Goal: Information Seeking & Learning: Learn about a topic

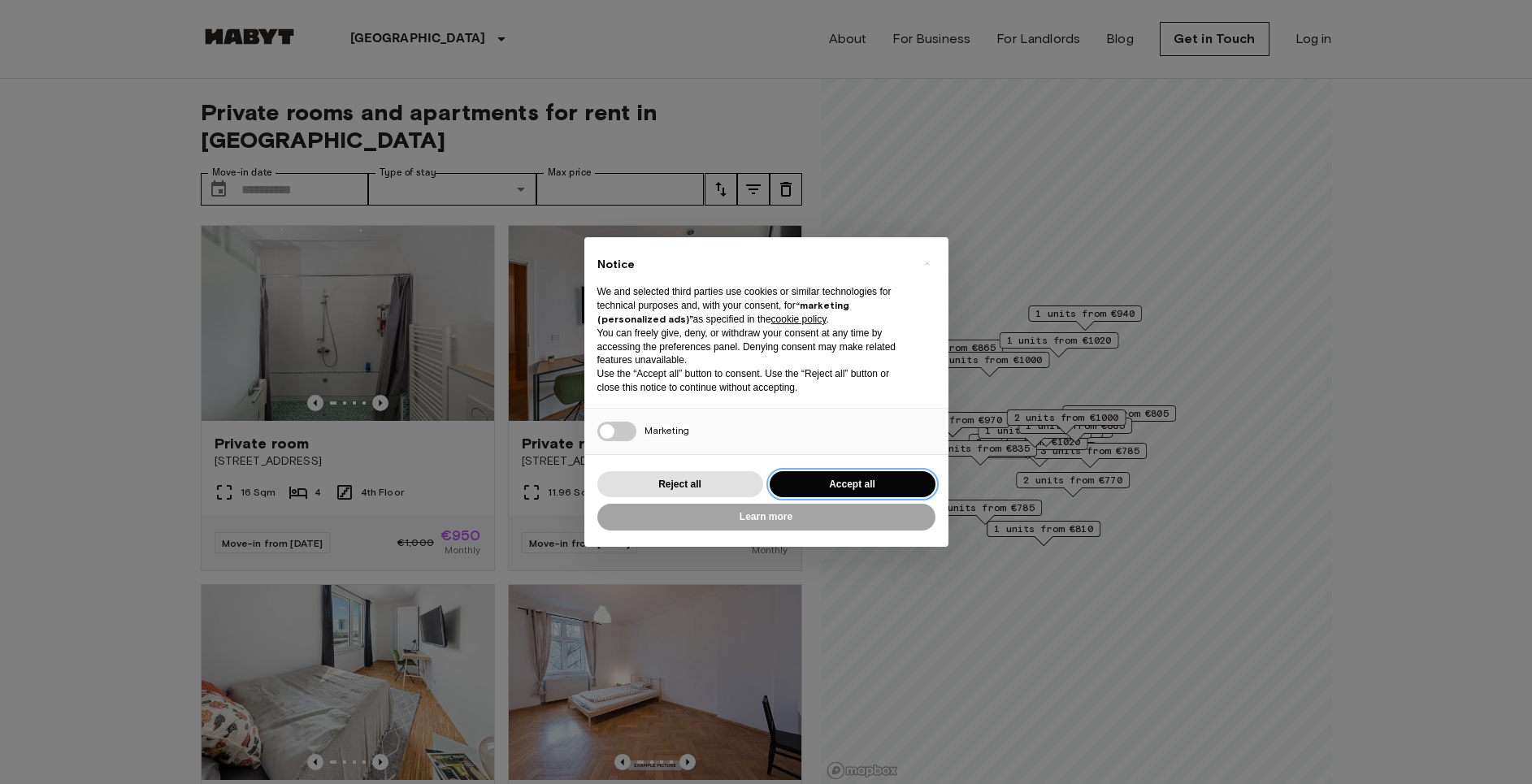
click at [803, 477] on button "Accept all" at bounding box center [853, 484] width 166 height 26
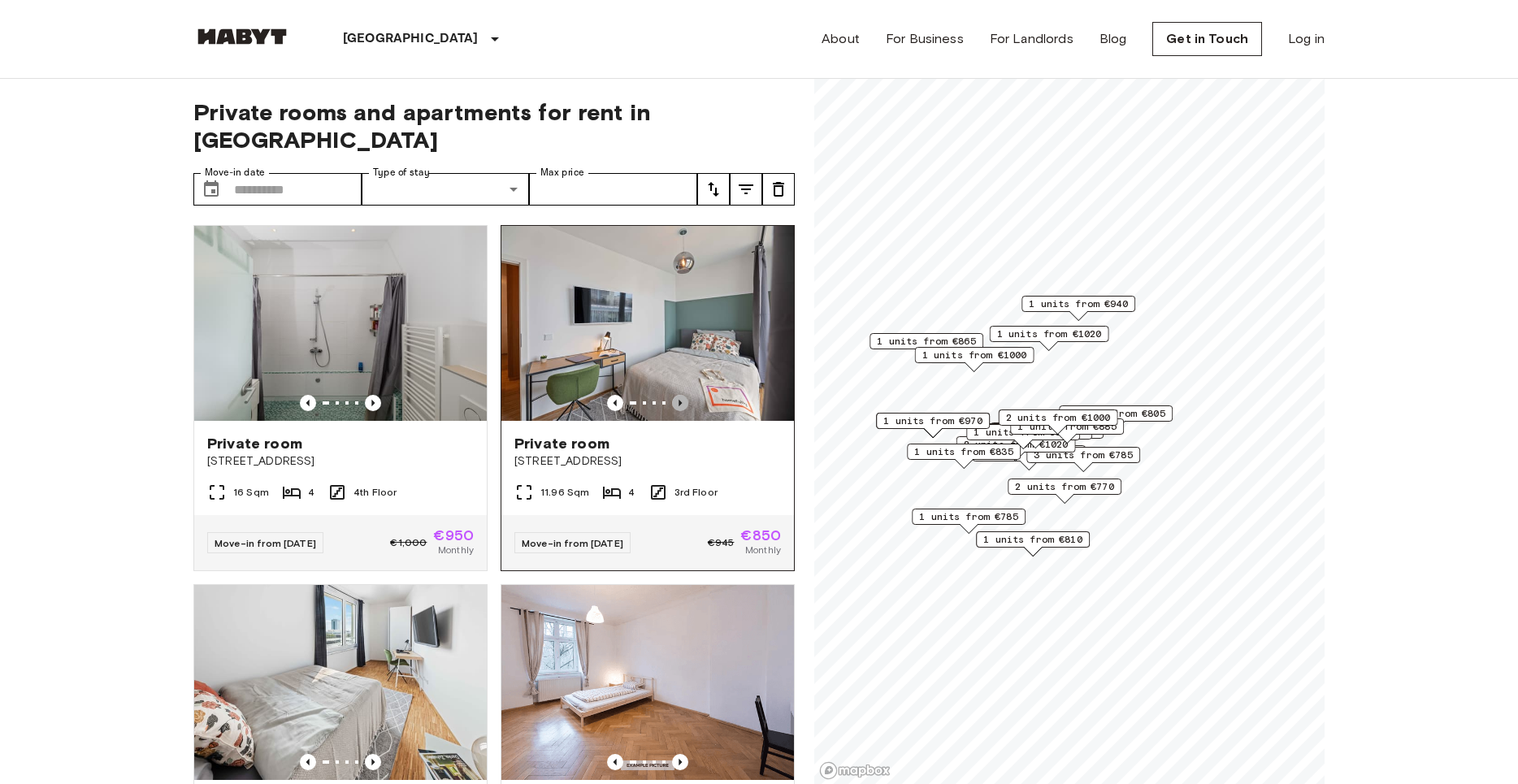
click at [673, 395] on icon "Previous image" at bounding box center [680, 403] width 16 height 16
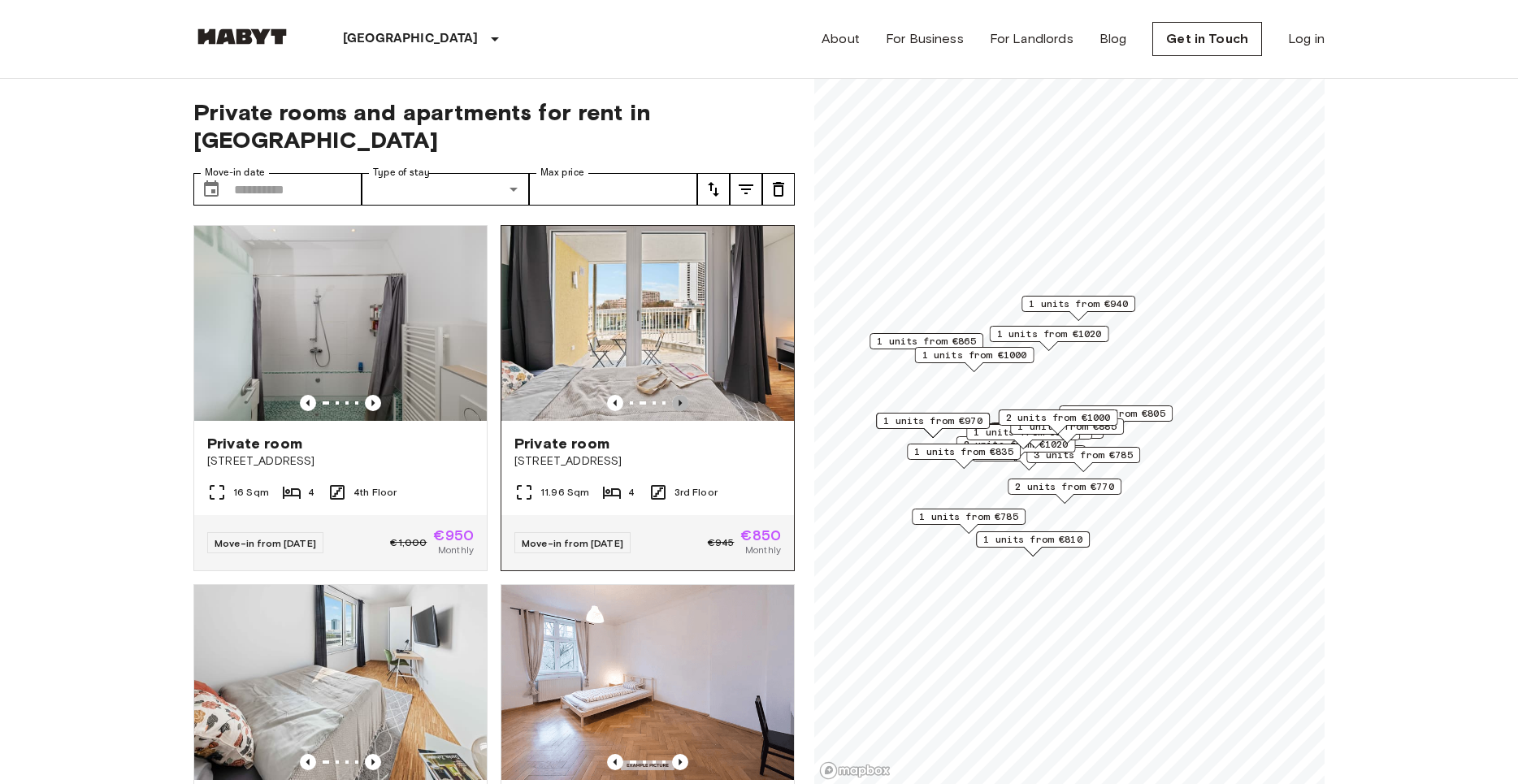
click at [673, 395] on icon "Previous image" at bounding box center [680, 403] width 16 height 16
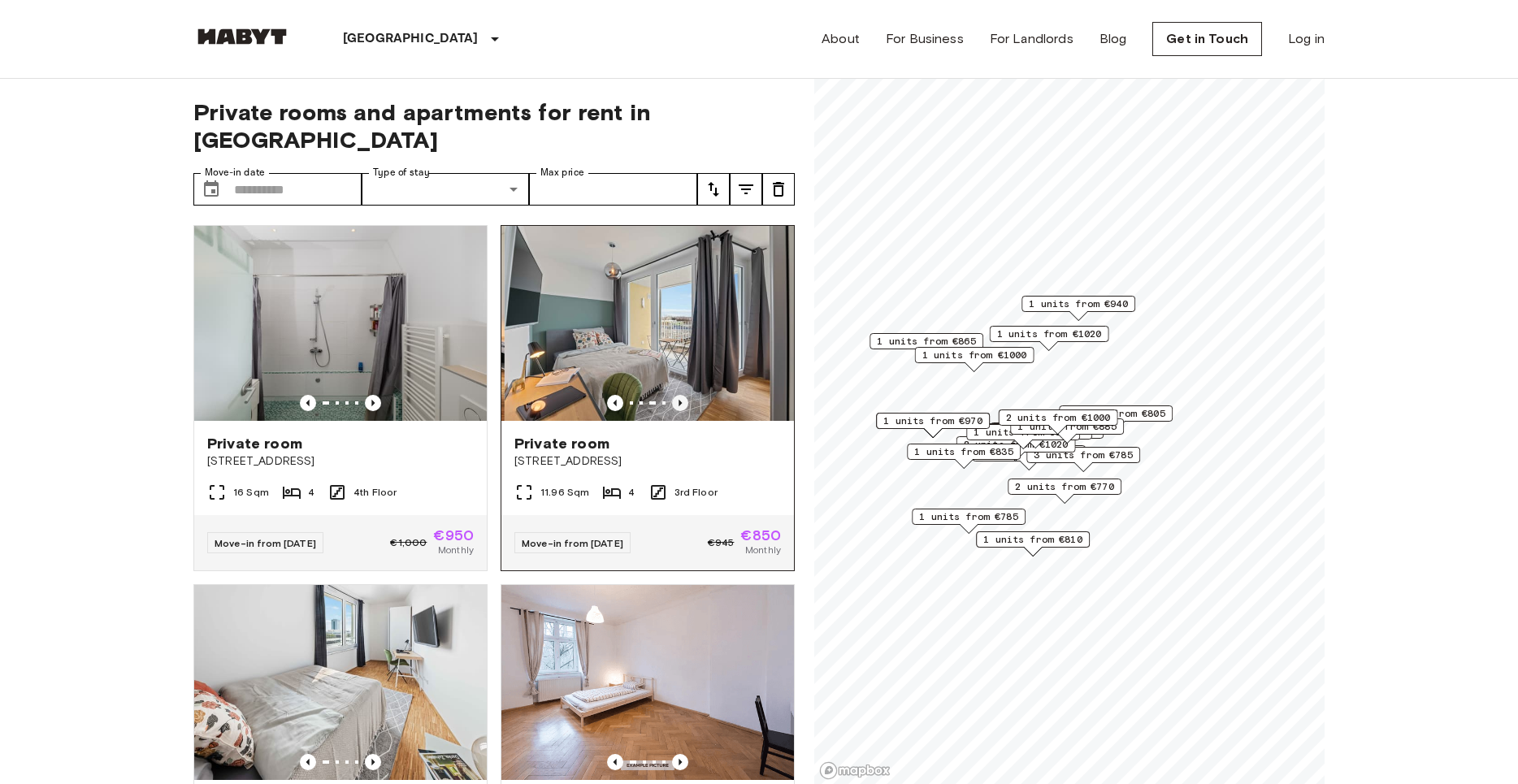
click at [674, 395] on icon "Previous image" at bounding box center [680, 403] width 16 height 16
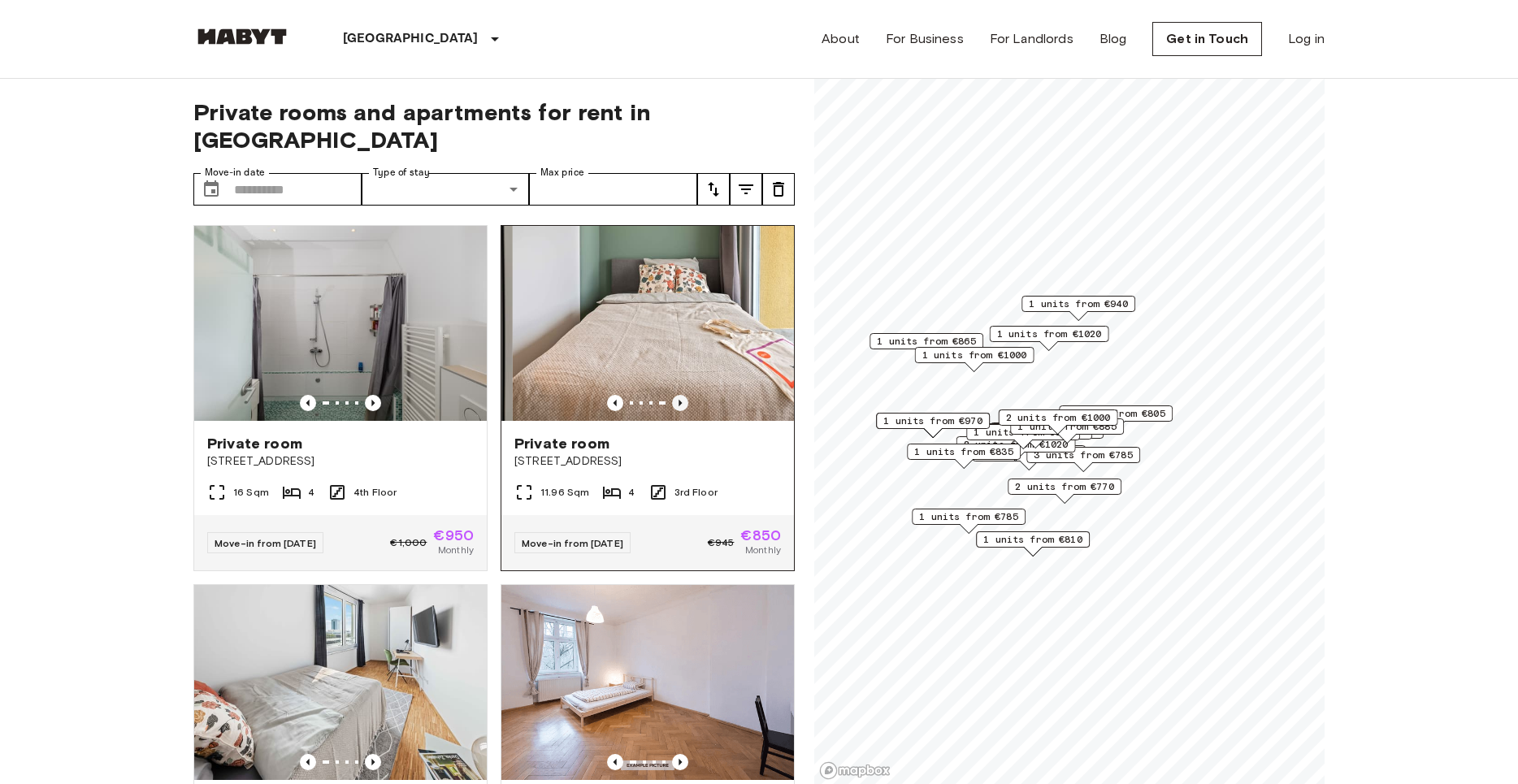
click at [674, 395] on icon "Previous image" at bounding box center [680, 403] width 16 height 16
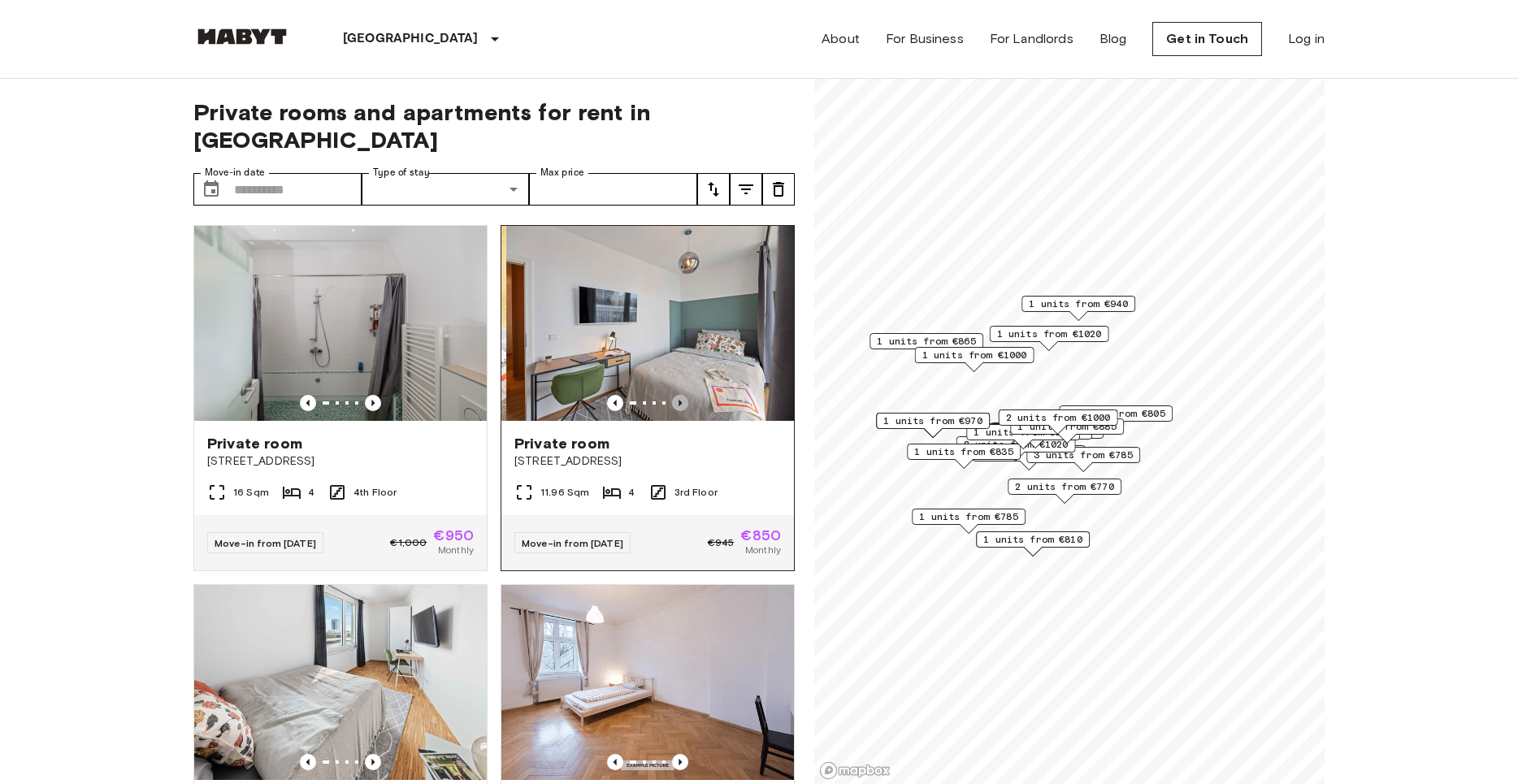
click at [674, 395] on icon "Previous image" at bounding box center [680, 403] width 16 height 16
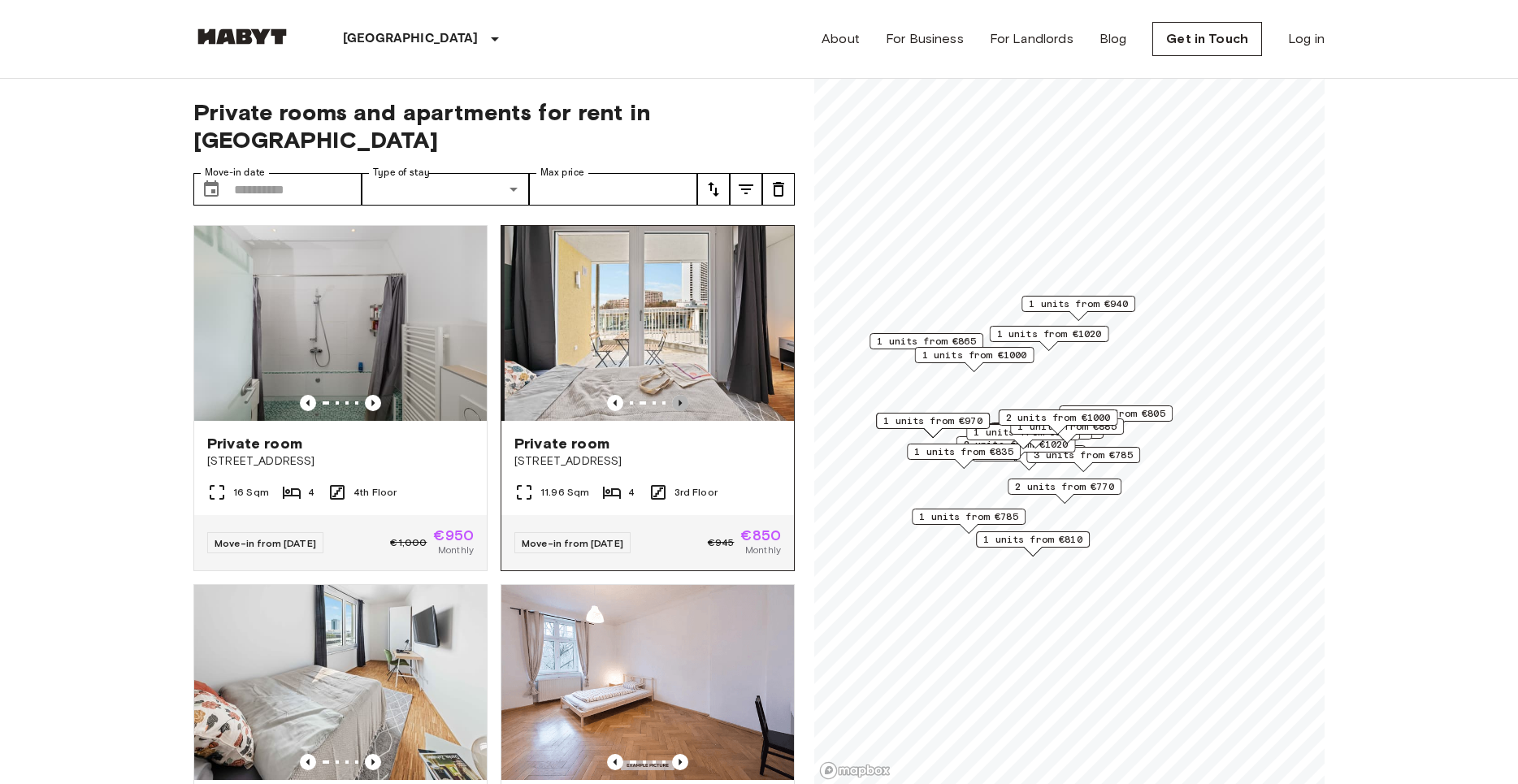
click at [674, 395] on icon "Previous image" at bounding box center [680, 403] width 16 height 16
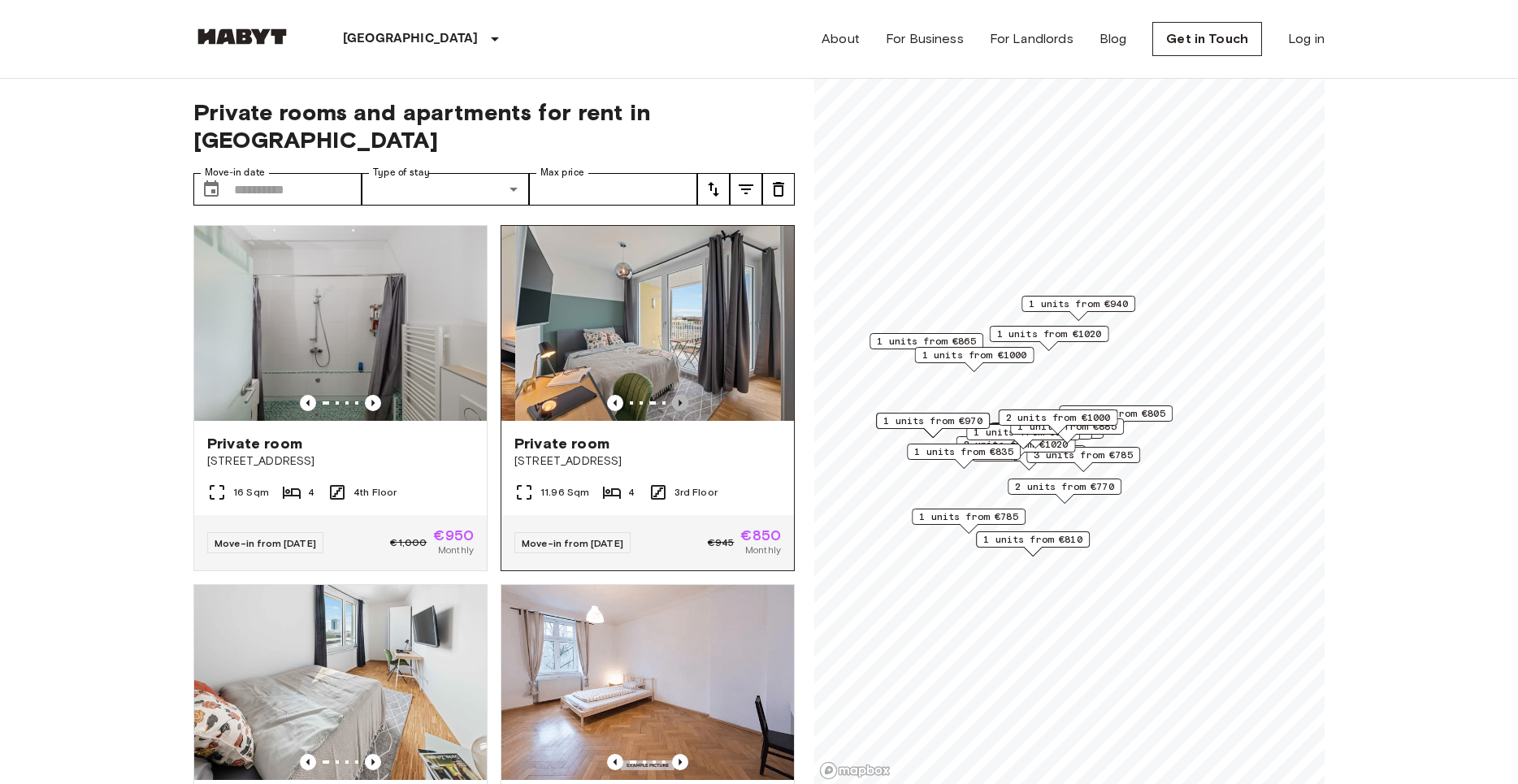
click at [676, 395] on icon "Previous image" at bounding box center [680, 403] width 16 height 16
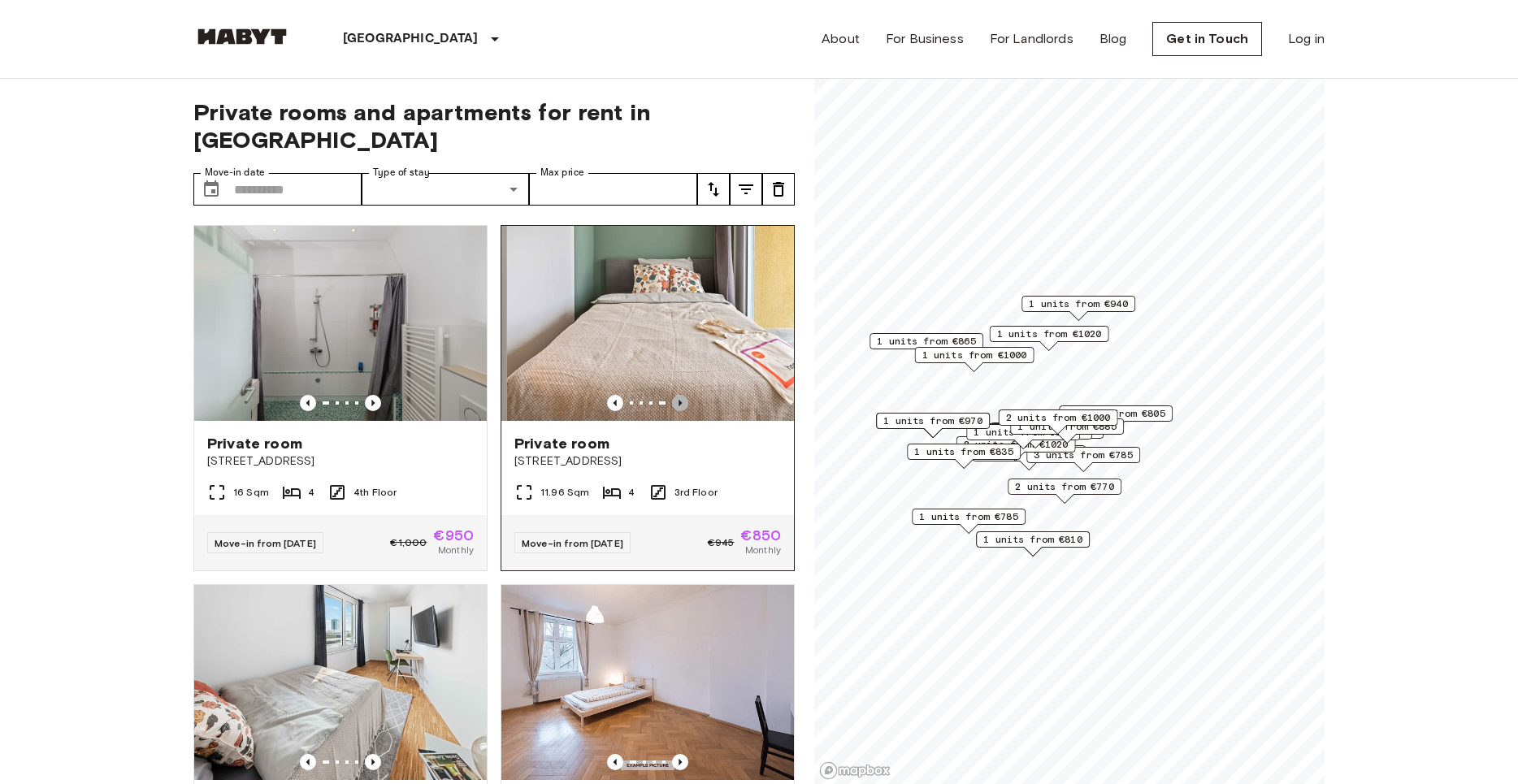
click at [676, 395] on icon "Previous image" at bounding box center [680, 403] width 16 height 16
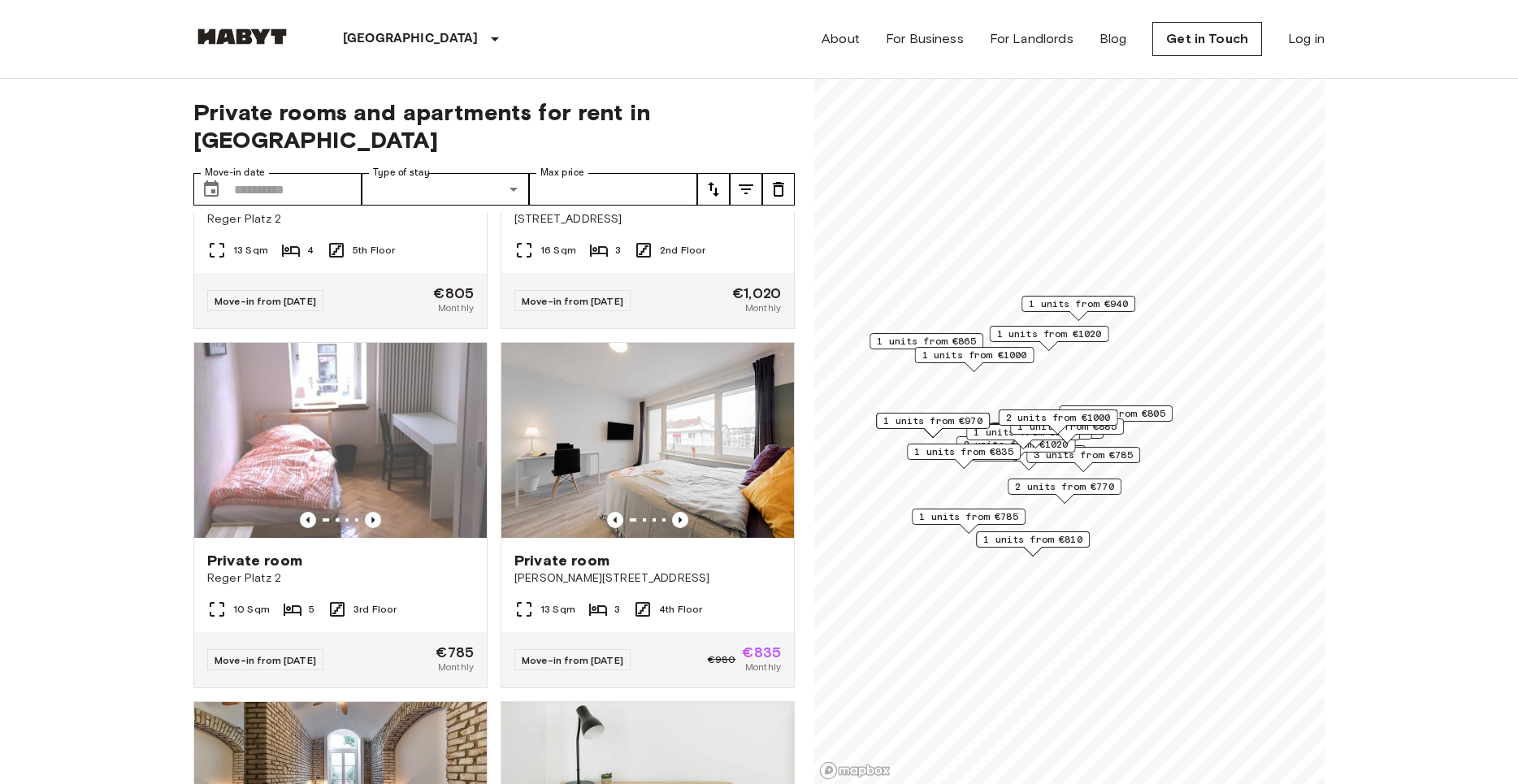
scroll to position [4917, 0]
